Goal: Task Accomplishment & Management: Use online tool/utility

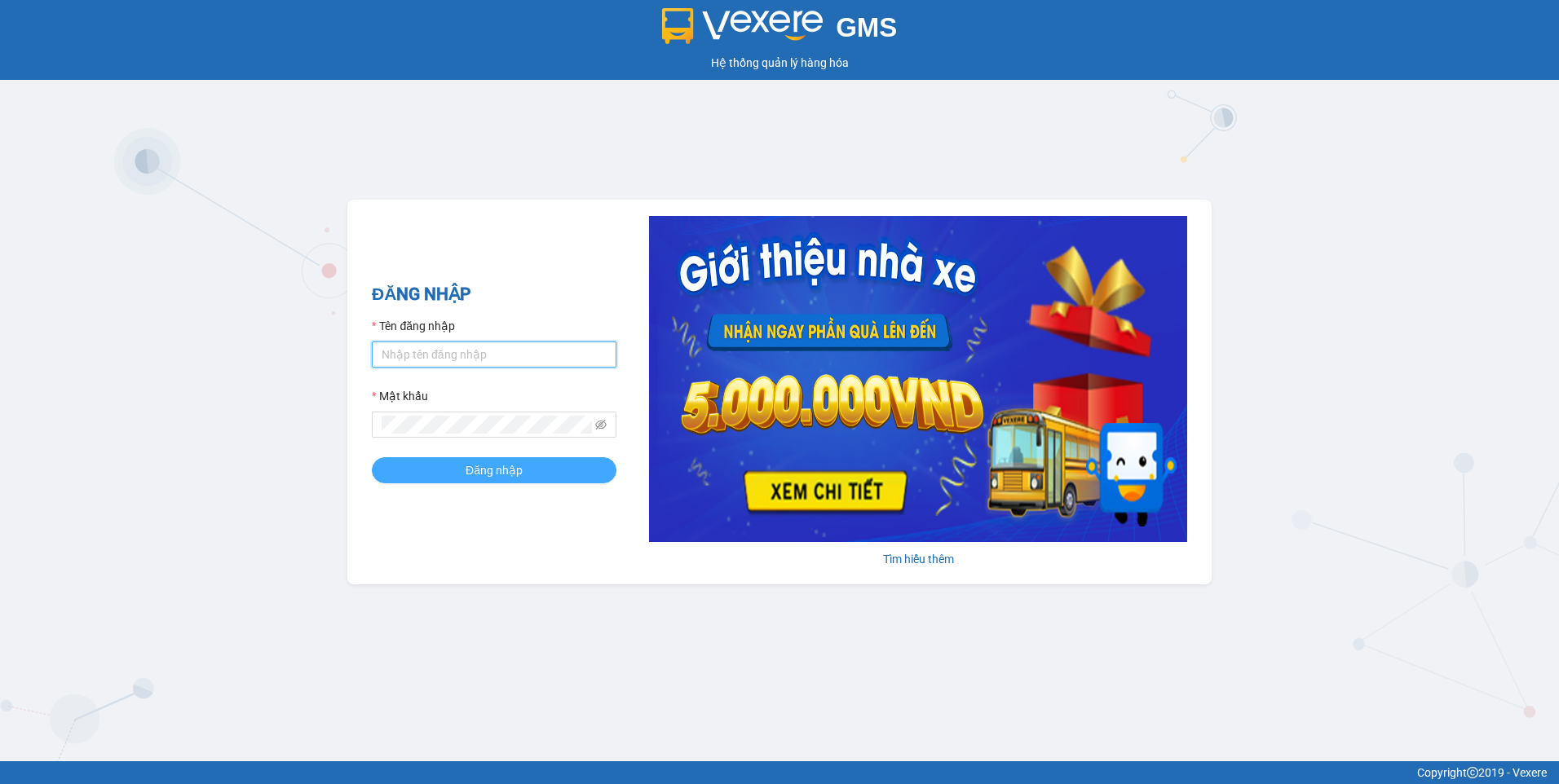
type input "nthanh.hhg"
click at [505, 475] on span "Đăng nhập" at bounding box center [494, 470] width 57 height 18
